Goal: Information Seeking & Learning: Learn about a topic

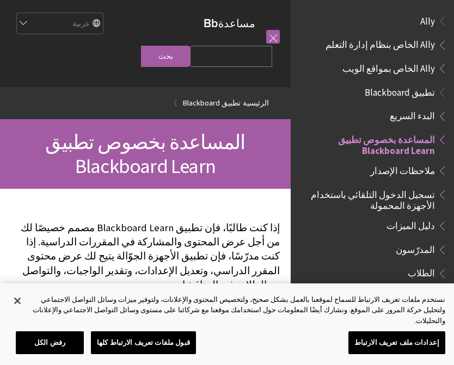
scroll to position [113, 0]
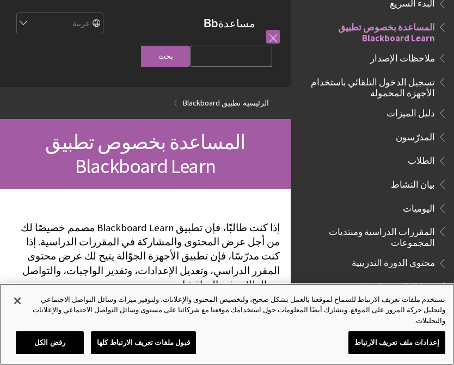
click at [130, 345] on button "قبول ملفات تعريف الارتباط كلها" at bounding box center [143, 343] width 105 height 23
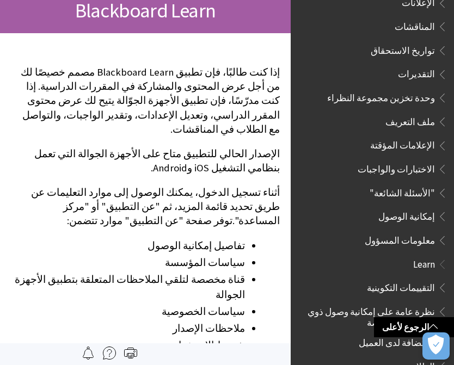
scroll to position [445, 0]
click at [434, 207] on span "إمكانية الوصول" at bounding box center [406, 214] width 57 height 15
click at [431, 207] on span "إمكانية الوصول" at bounding box center [406, 214] width 57 height 15
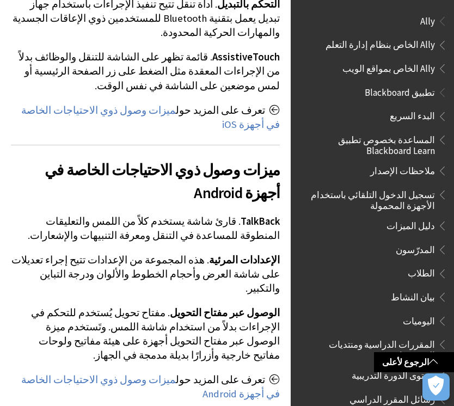
click at [422, 91] on span "تطبيق Blackboard" at bounding box center [400, 90] width 70 height 15
